Goal: Task Accomplishment & Management: Use online tool/utility

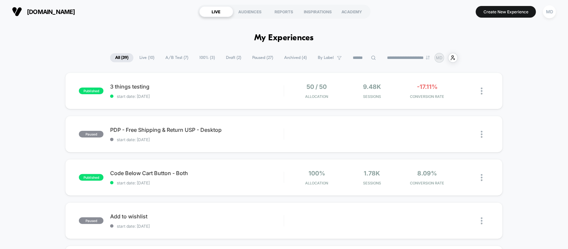
click at [175, 55] on span "A/B Test ( 7 )" at bounding box center [176, 57] width 33 height 9
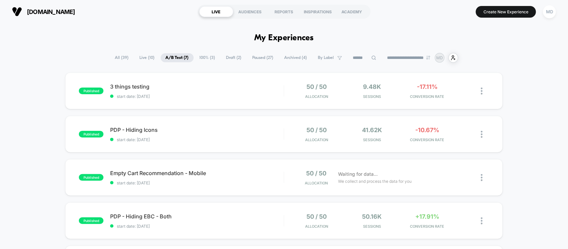
click at [207, 59] on span "100% ( 3 )" at bounding box center [208, 57] width 26 height 9
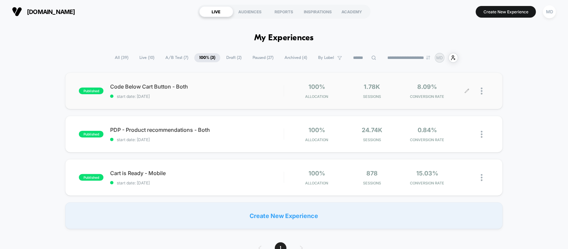
click at [467, 89] on icon at bounding box center [466, 90] width 5 height 5
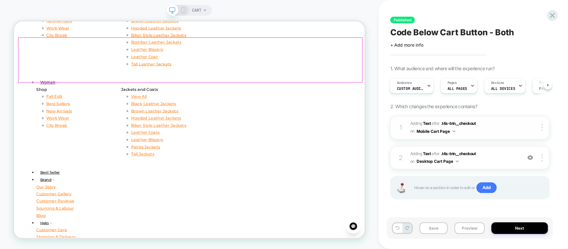
scroll to position [8, 0]
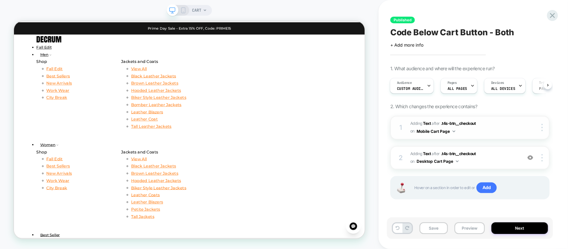
click at [485, 135] on div "1 #_loomi_addon_1756471068452 Adding Text AFTER .t4s-btn__checkout .t4s-btn__ch…" at bounding box center [469, 128] width 159 height 24
click at [485, 167] on div "2 #_loomi_addon_1756712661896 Adding Text AFTER .t4s-btn__checkout .t4s-btn__ch…" at bounding box center [469, 158] width 159 height 24
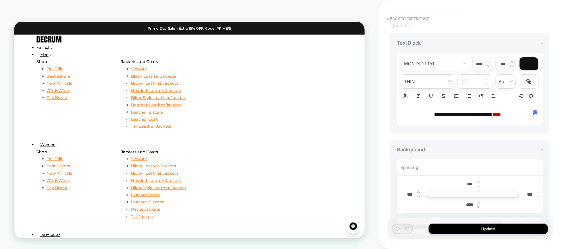
scroll to position [42, 0]
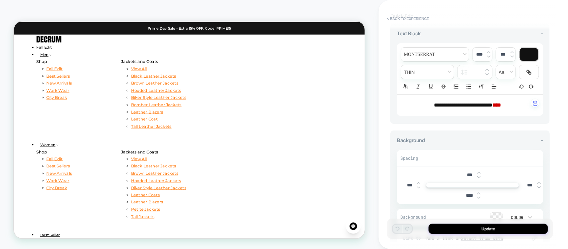
click at [501, 106] on strong "****" at bounding box center [496, 104] width 9 height 5
type input "****"
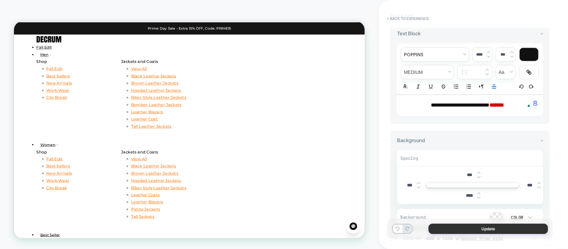
click at [526, 227] on button "Update" at bounding box center [487, 229] width 119 height 10
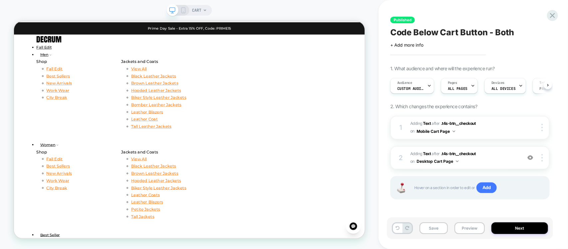
scroll to position [0, 0]
click at [434, 227] on button "Save" at bounding box center [433, 228] width 28 height 12
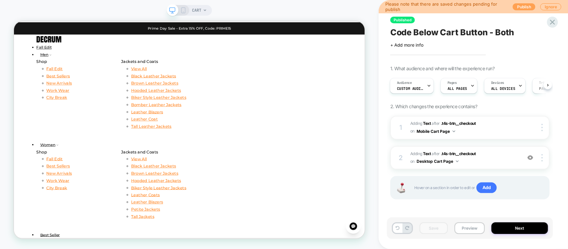
click at [522, 6] on button "Publish" at bounding box center [524, 6] width 23 height 7
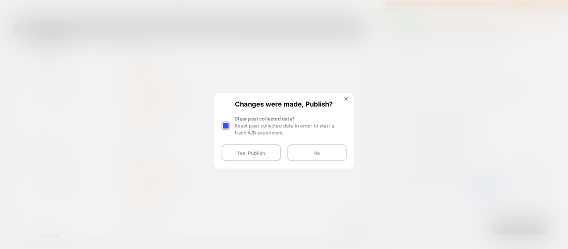
click at [220, 127] on div "Changes were made, Publish? Clear past collected data? Reset past collected dat…" at bounding box center [284, 130] width 138 height 74
click at [223, 124] on div at bounding box center [226, 125] width 8 height 8
click at [241, 151] on button "Yes, Publish" at bounding box center [251, 152] width 59 height 17
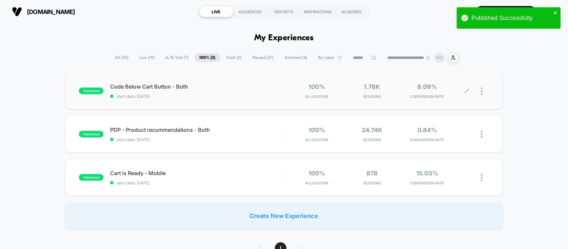
click at [468, 92] on icon at bounding box center [466, 90] width 5 height 5
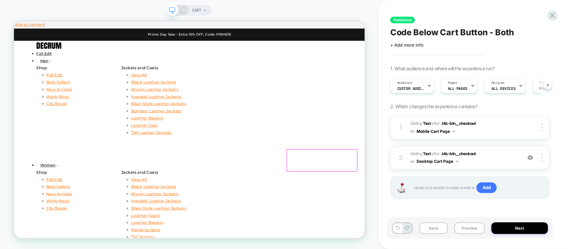
scroll to position [0, 0]
click at [182, 11] on icon at bounding box center [183, 10] width 6 height 6
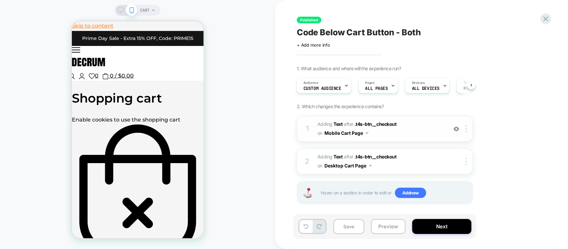
scroll to position [0, 1]
click at [398, 132] on span "#_loomi_addon_1756471068452 Adding Text AFTER .t4s-btn__checkout .t4s-btn__chec…" at bounding box center [380, 129] width 127 height 18
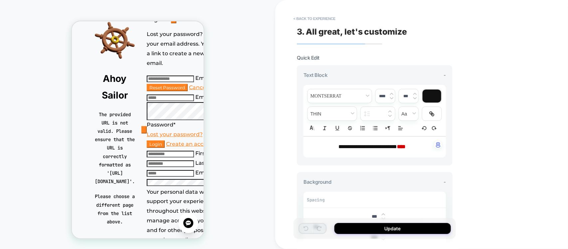
click at [405, 147] on strong "****" at bounding box center [401, 146] width 9 height 5
click at [358, 147] on span "**********" at bounding box center [367, 146] width 59 height 5
type input "****"
click at [405, 145] on strong "****" at bounding box center [401, 146] width 9 height 5
click at [405, 147] on strong "****" at bounding box center [401, 146] width 9 height 5
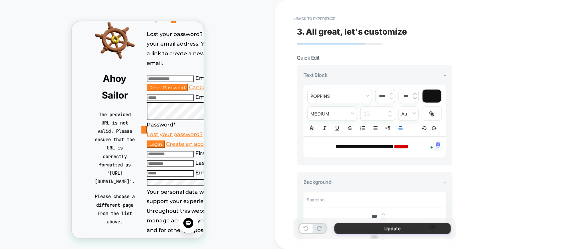
click at [382, 226] on button "Update" at bounding box center [392, 228] width 116 height 11
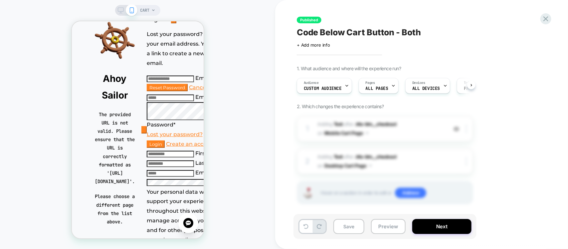
scroll to position [0, 0]
click at [438, 226] on button "Next" at bounding box center [441, 226] width 59 height 15
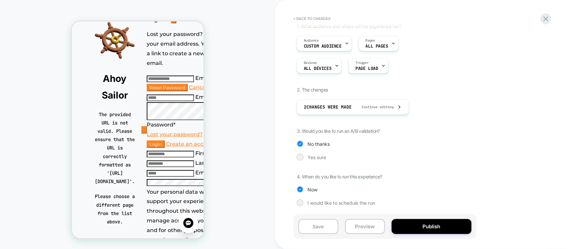
scroll to position [43, 0]
click at [424, 222] on button "Publish" at bounding box center [431, 226] width 80 height 15
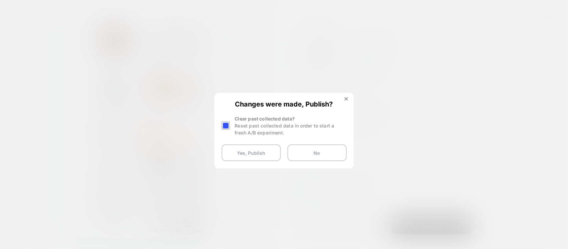
click at [224, 127] on div at bounding box center [226, 125] width 8 height 8
click at [237, 152] on button "Yes, Publish" at bounding box center [251, 152] width 59 height 17
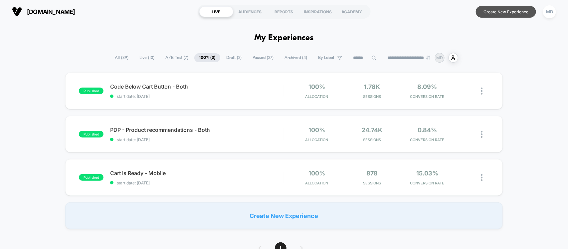
click at [499, 12] on button "Create New Experience" at bounding box center [506, 12] width 60 height 12
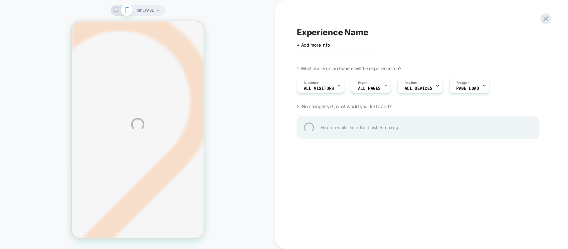
click at [412, 88] on div "HOMEPAGE Experience Name Click to edit experience details + Add more info 1. Wh…" at bounding box center [284, 124] width 568 height 249
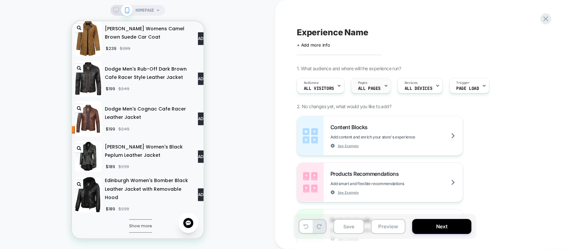
click at [362, 85] on div "Pages ALL PAGES" at bounding box center [369, 85] width 36 height 15
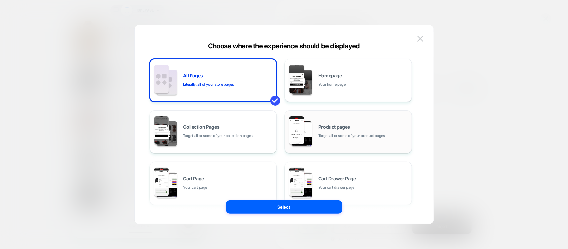
click at [323, 134] on span "Target all or some of your product pages" at bounding box center [351, 136] width 67 height 6
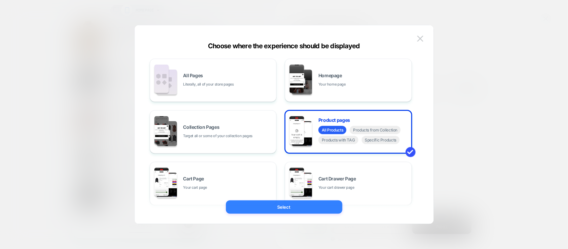
click at [309, 208] on button "Select" at bounding box center [284, 206] width 116 height 13
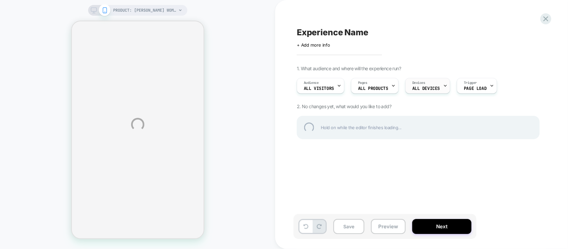
click at [424, 90] on div "PRODUCT: [PERSON_NAME] Womens Camel Brown Suede Car Coat PRODUCT: [PERSON_NAME]…" at bounding box center [284, 124] width 568 height 249
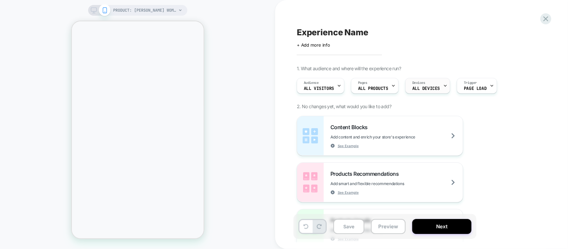
click at [424, 90] on span "ALL DEVICES" at bounding box center [426, 88] width 28 height 5
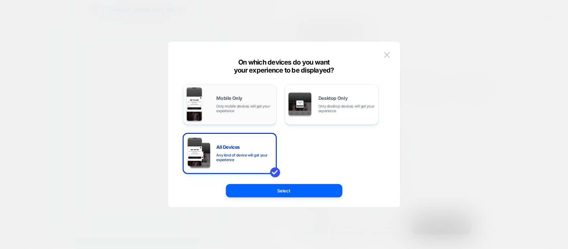
click at [235, 110] on span "Only mobile devices will get your experience" at bounding box center [245, 108] width 57 height 9
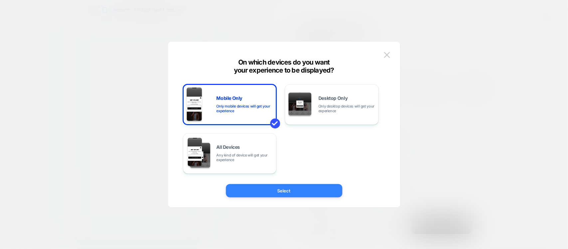
click at [298, 190] on button "Select" at bounding box center [284, 190] width 116 height 13
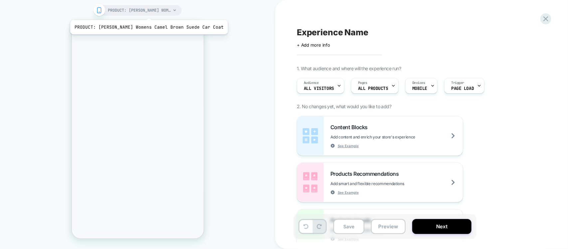
click at [138, 12] on span "PRODUCT: [PERSON_NAME] Womens Camel Brown Suede Car Coat" at bounding box center [139, 10] width 63 height 11
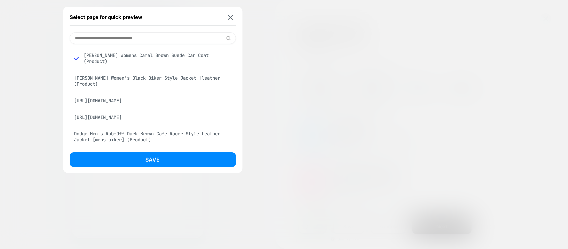
click at [132, 73] on div "[PERSON_NAME] Women's Black Biker Style Jacket [leather] (Product)" at bounding box center [153, 81] width 166 height 19
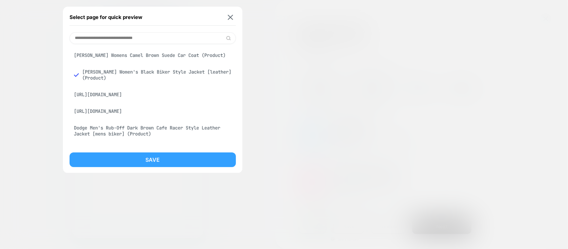
click at [137, 154] on button "Save" at bounding box center [153, 159] width 166 height 15
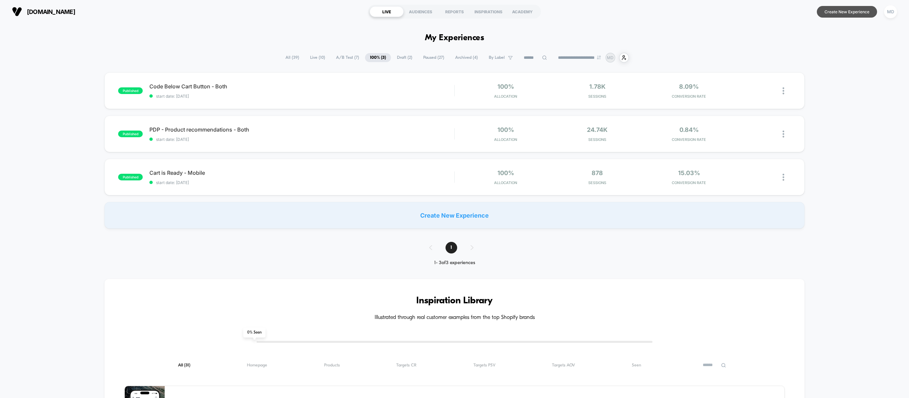
click at [567, 13] on button "Create New Experience" at bounding box center [847, 12] width 60 height 12
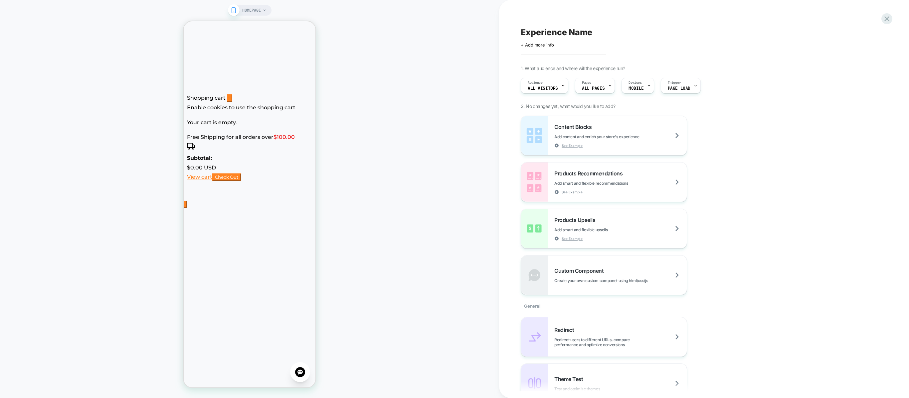
click at [893, 24] on div "Experience Name Click to edit experience details + Add more info 1. What audien…" at bounding box center [704, 199] width 410 height 398
click at [887, 20] on icon at bounding box center [886, 18] width 5 height 5
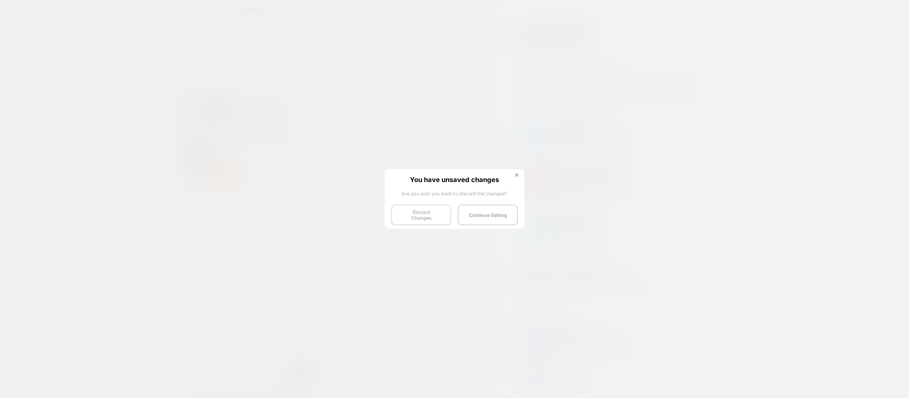
click at [422, 214] on button "Discard Changes" at bounding box center [421, 215] width 60 height 21
